Goal: Information Seeking & Learning: Learn about a topic

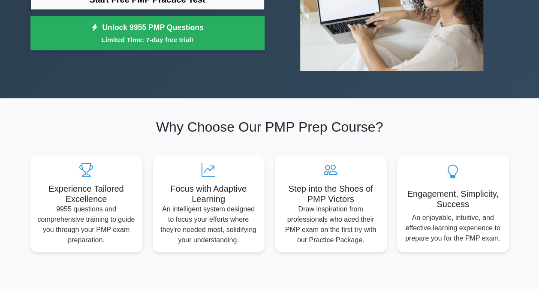
click at [183, 186] on h5 "Focus with Adaptive Learning" at bounding box center [209, 194] width 98 height 21
click at [205, 171] on icon at bounding box center [209, 170] width 98 height 14
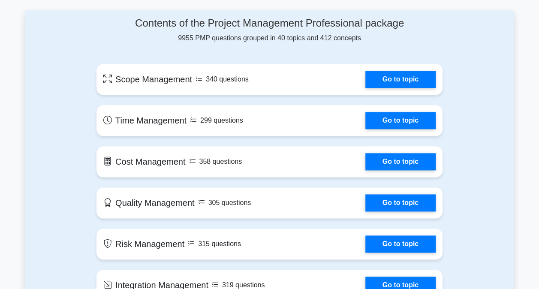
scroll to position [446, 0]
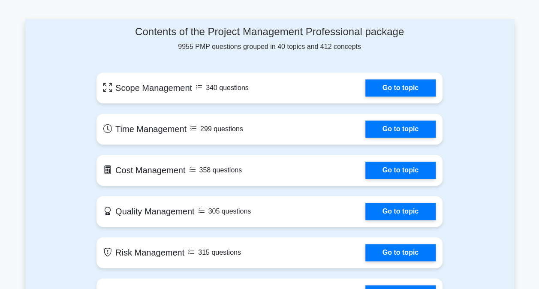
click at [418, 91] on link "Go to topic" at bounding box center [401, 87] width 70 height 17
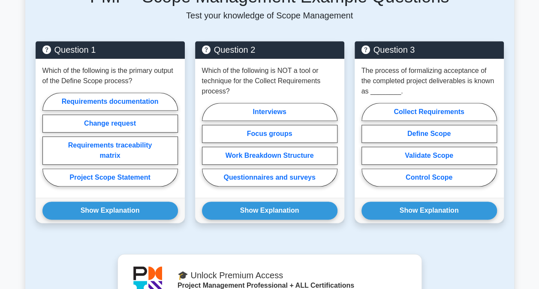
scroll to position [446, 0]
